Goal: Information Seeking & Learning: Find specific fact

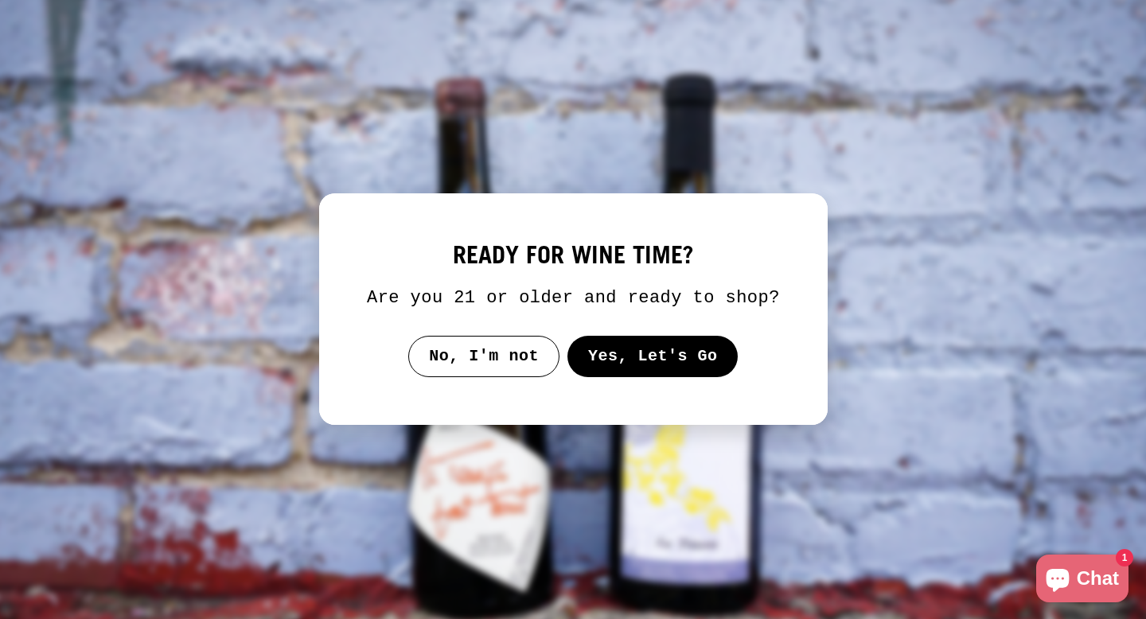
click at [626, 373] on button "Yes, Let's Go" at bounding box center [652, 356] width 171 height 41
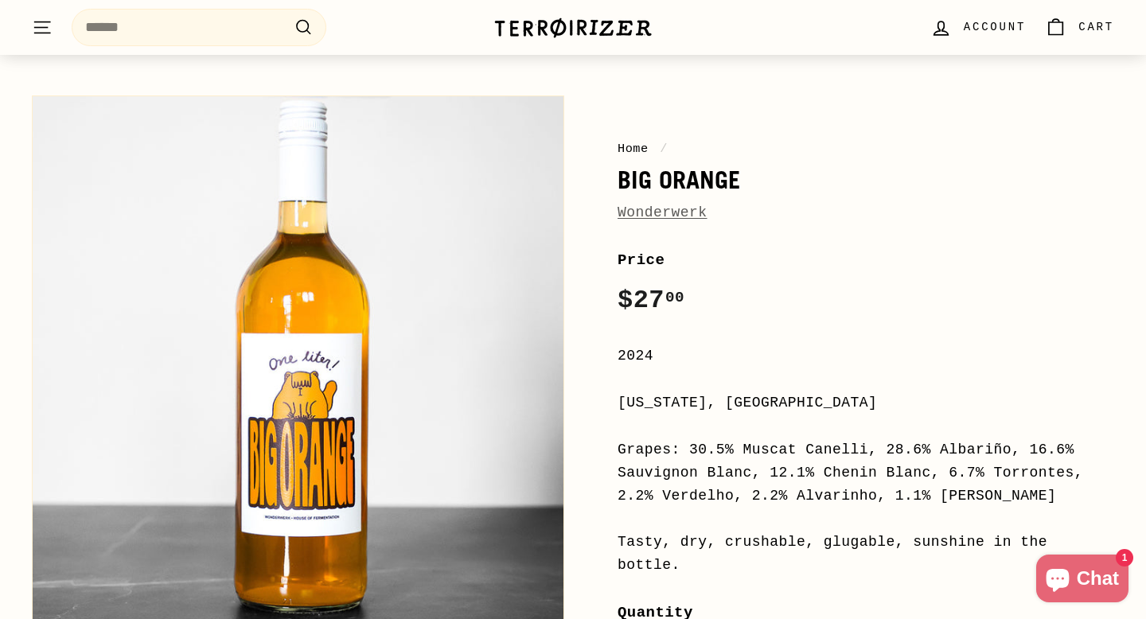
scroll to position [222, 0]
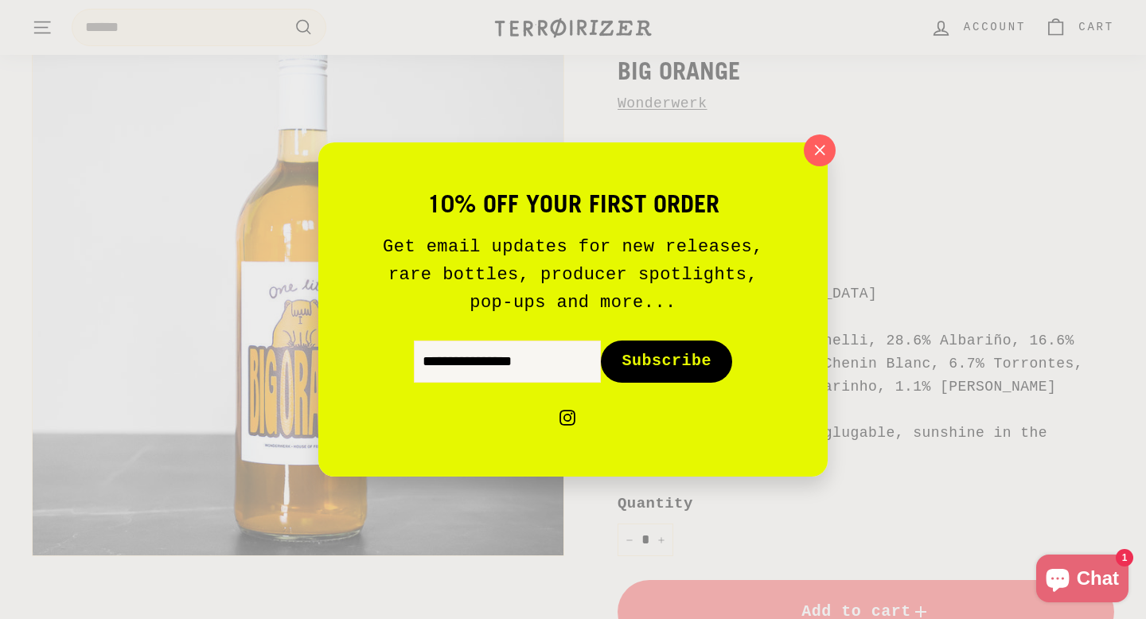
click at [686, 341] on button "Subscribe icon-right-arrow" at bounding box center [666, 361] width 131 height 41
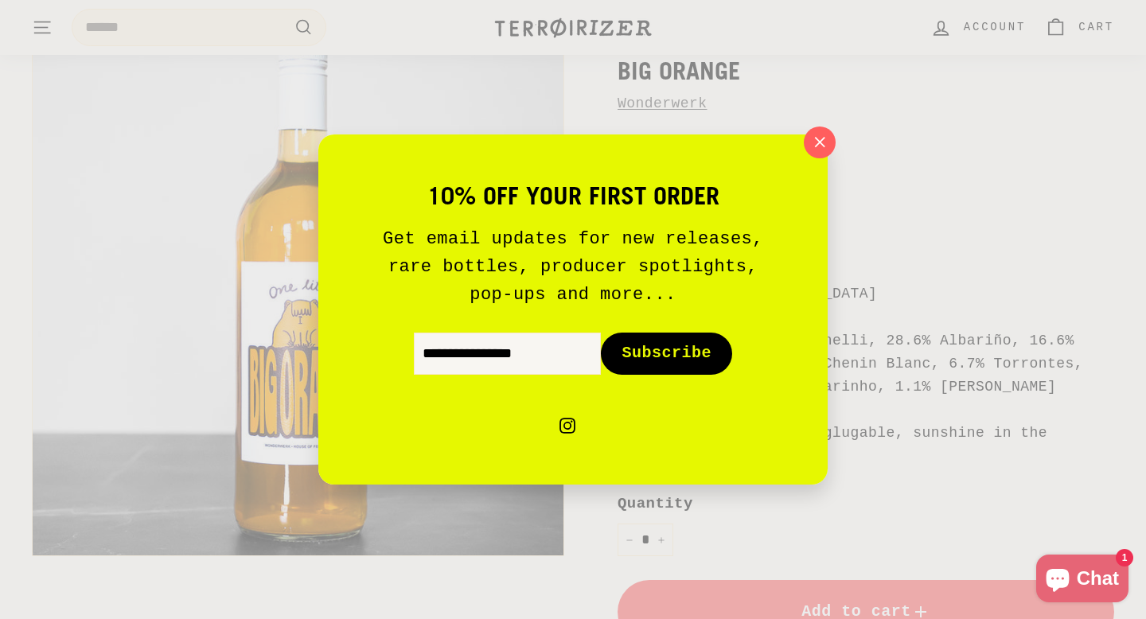
click at [809, 160] on div "10% off your first order Get email updates for new releases, rare bottles, prod…" at bounding box center [572, 310] width 509 height 350
click at [819, 142] on icon "button" at bounding box center [820, 142] width 10 height 10
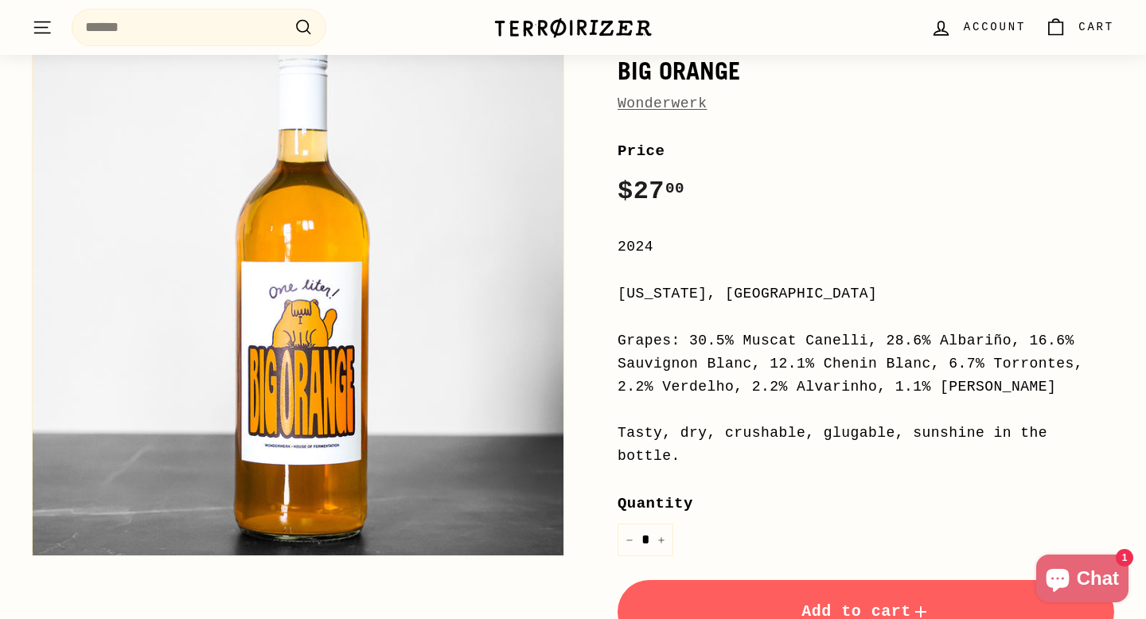
drag, startPoint x: 695, startPoint y: 342, endPoint x: 1039, endPoint y: 394, distance: 347.7
click at [1039, 394] on div "Grapes: 30.5% Muscat Canelli, 28.6% Albariño, 16.6% Sauvignon Blanc, 12.1% Chen…" at bounding box center [866, 364] width 497 height 68
click at [960, 392] on div "Grapes: 30.5% Muscat Canelli, 28.6% Albariño, 16.6% Sauvignon Blanc, 12.1% Chen…" at bounding box center [866, 364] width 497 height 68
drag, startPoint x: 1034, startPoint y: 384, endPoint x: 687, endPoint y: 339, distance: 349.9
click at [687, 339] on div "Grapes: 30.5% Muscat Canelli, 28.6% Albariño, 16.6% Sauvignon Blanc, 12.1% Chen…" at bounding box center [866, 364] width 497 height 68
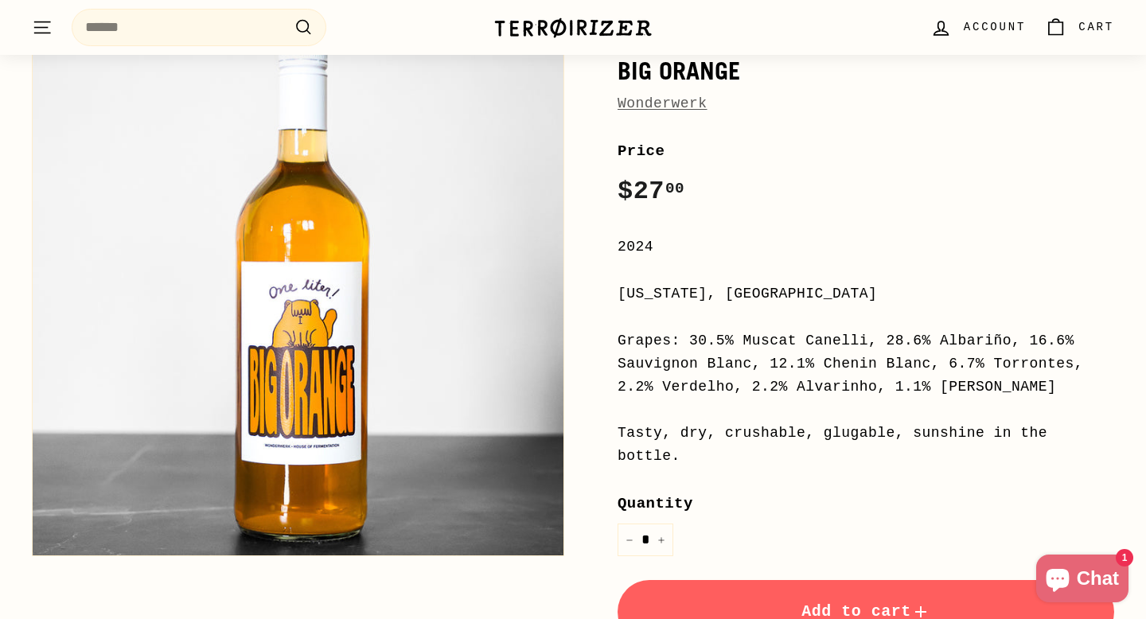
copy div "30.5% Muscat Canelli, 28.6% Albariño, 16.6% Sauvignon Blanc, 12.1% Chenin Blanc…"
